Goal: Transaction & Acquisition: Book appointment/travel/reservation

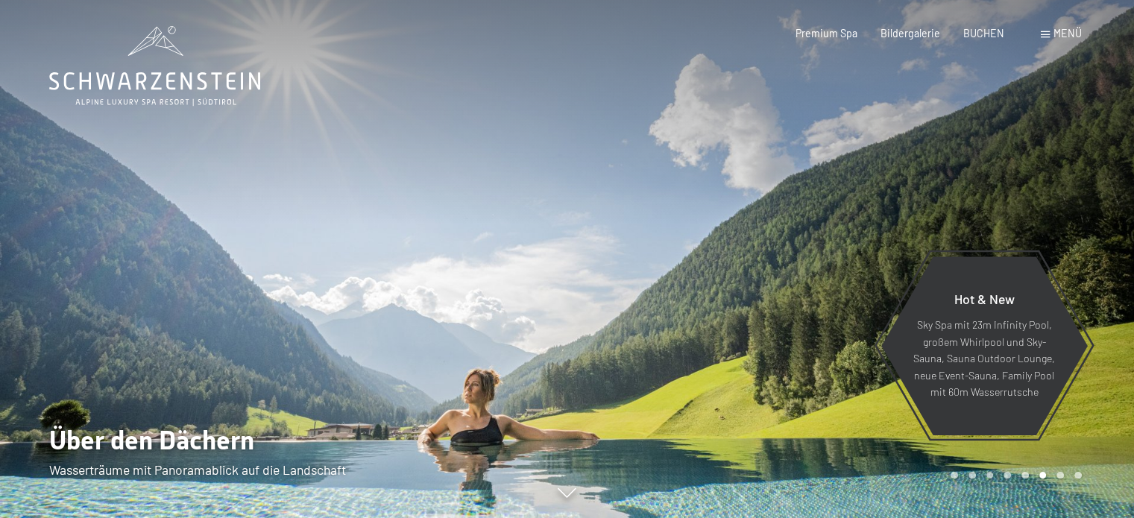
click at [1068, 35] on span "Menü" at bounding box center [1067, 33] width 28 height 13
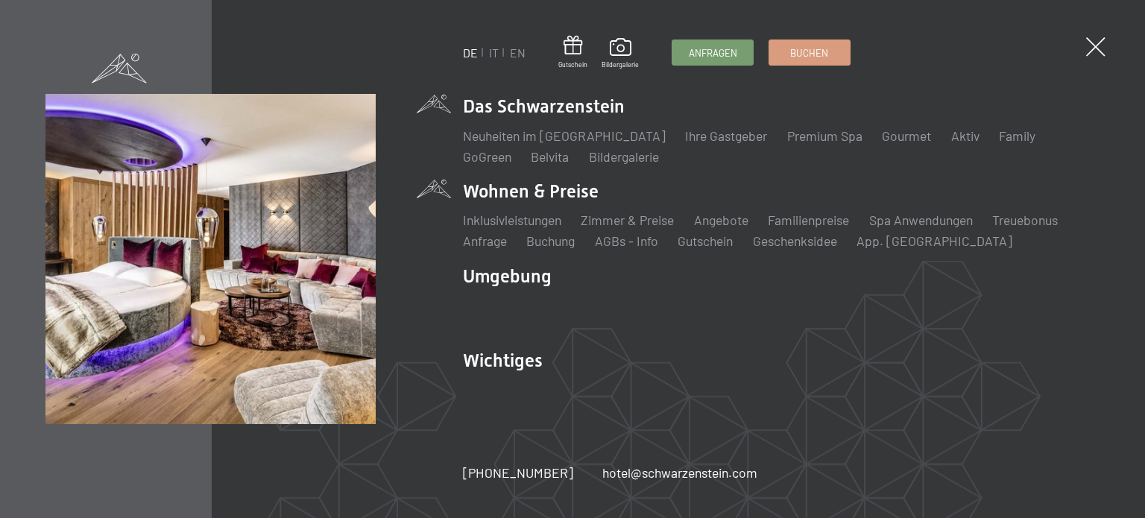
click at [531, 196] on li "Wohnen & Preise Inklusivleistungen Zimmer & Preise Liste Angebote Liste Familie…" at bounding box center [781, 215] width 636 height 72
click at [639, 224] on link "Zimmer & Preise" at bounding box center [627, 220] width 93 height 16
click at [639, 218] on link "Zimmer & Preise" at bounding box center [627, 220] width 93 height 16
click at [626, 226] on link "Zimmer & Preise" at bounding box center [627, 220] width 93 height 16
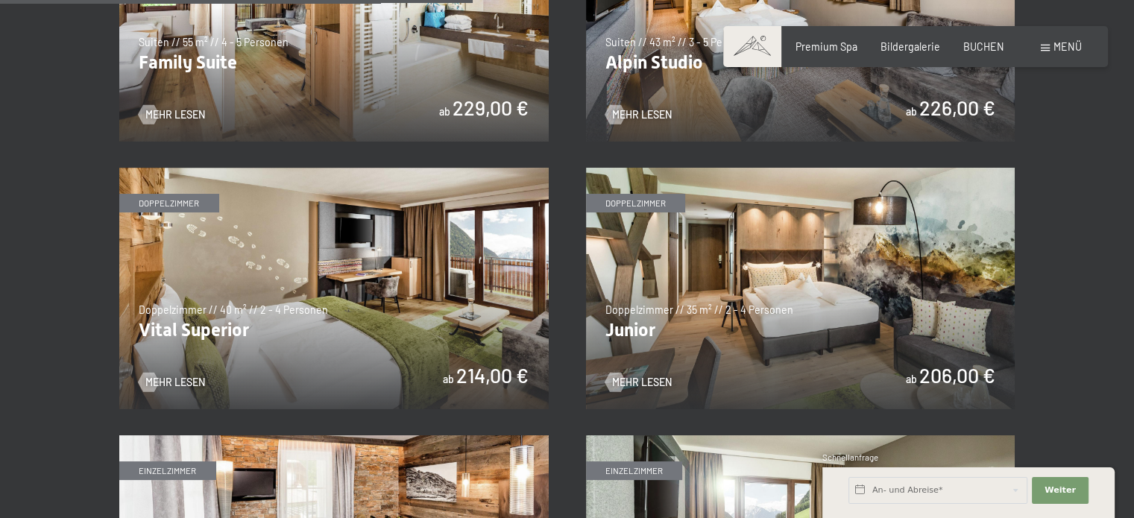
scroll to position [1757, 0]
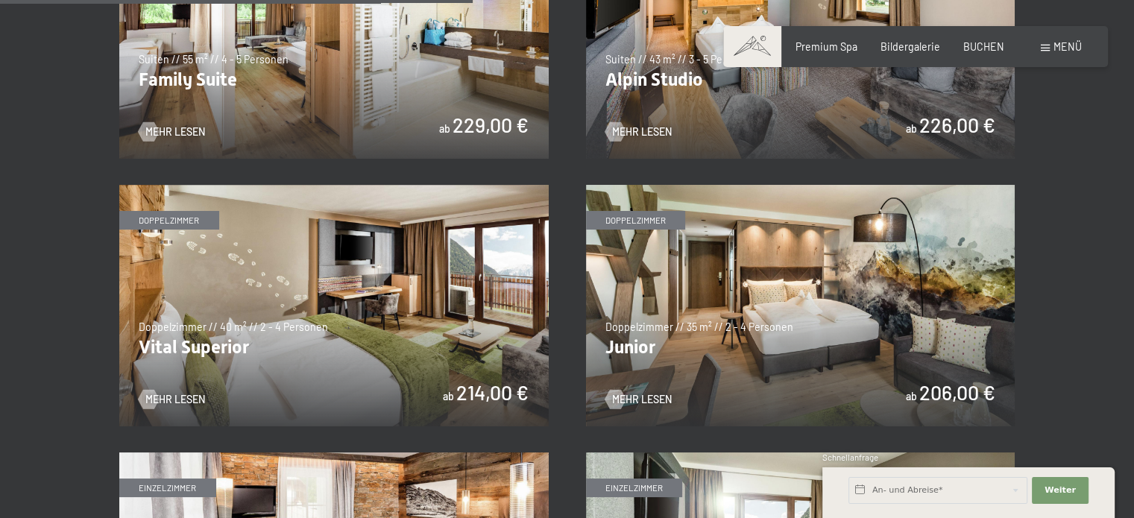
click at [811, 312] on img at bounding box center [800, 305] width 429 height 241
